Goal: Find specific page/section: Find specific page/section

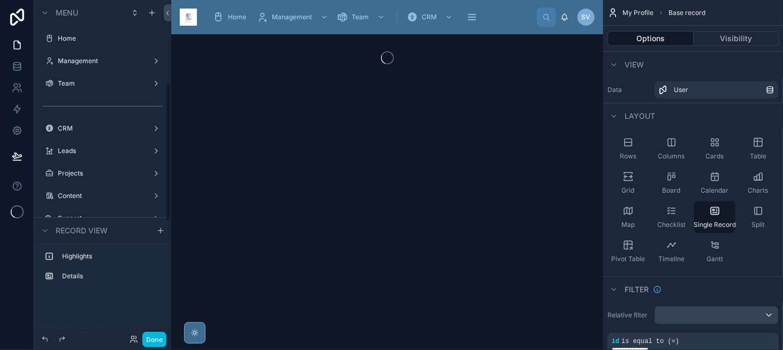
scroll to position [198, 0]
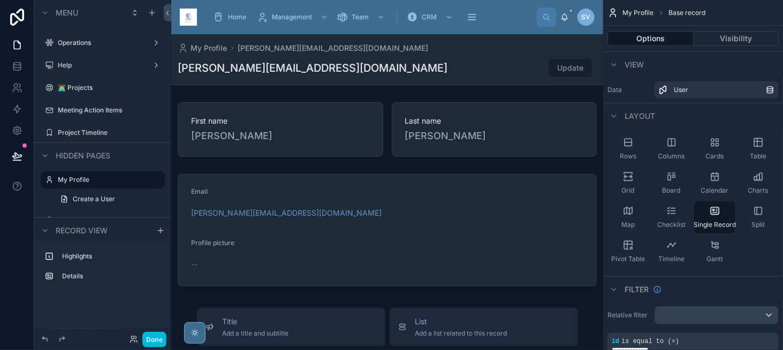
click at [157, 340] on button "Done" at bounding box center [154, 340] width 24 height 16
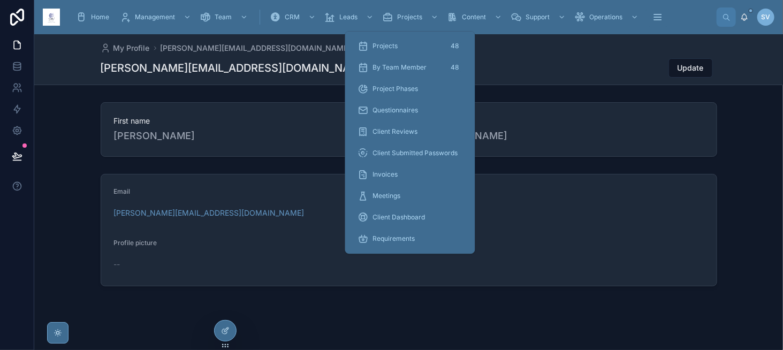
click at [393, 179] on div "Invoices" at bounding box center [410, 174] width 104 height 17
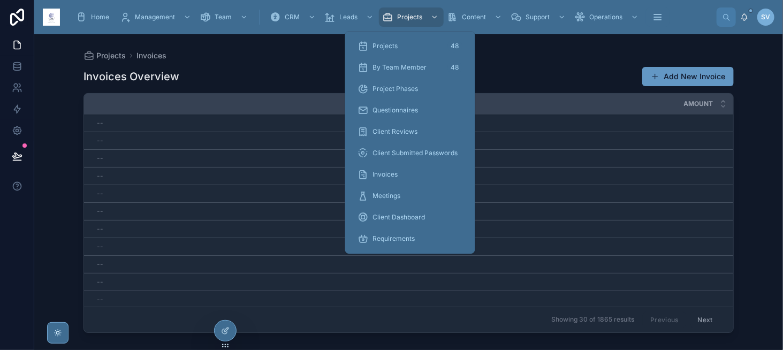
click at [423, 50] on div "Projects 48" at bounding box center [410, 45] width 104 height 17
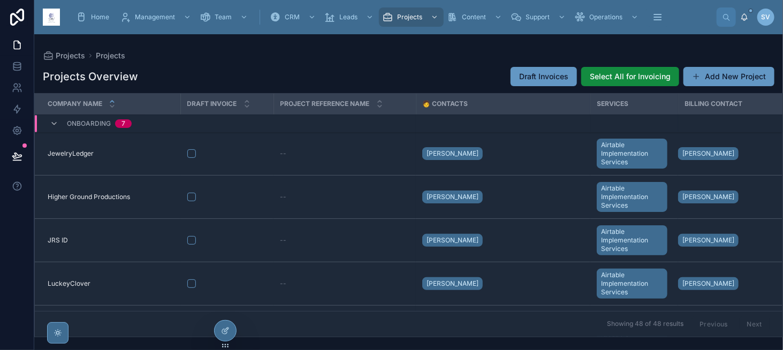
click at [322, 62] on div "Projects Overview Draft Invoices Select All for Invoicing Add New Project Compa…" at bounding box center [408, 198] width 749 height 277
